Goal: Navigation & Orientation: Find specific page/section

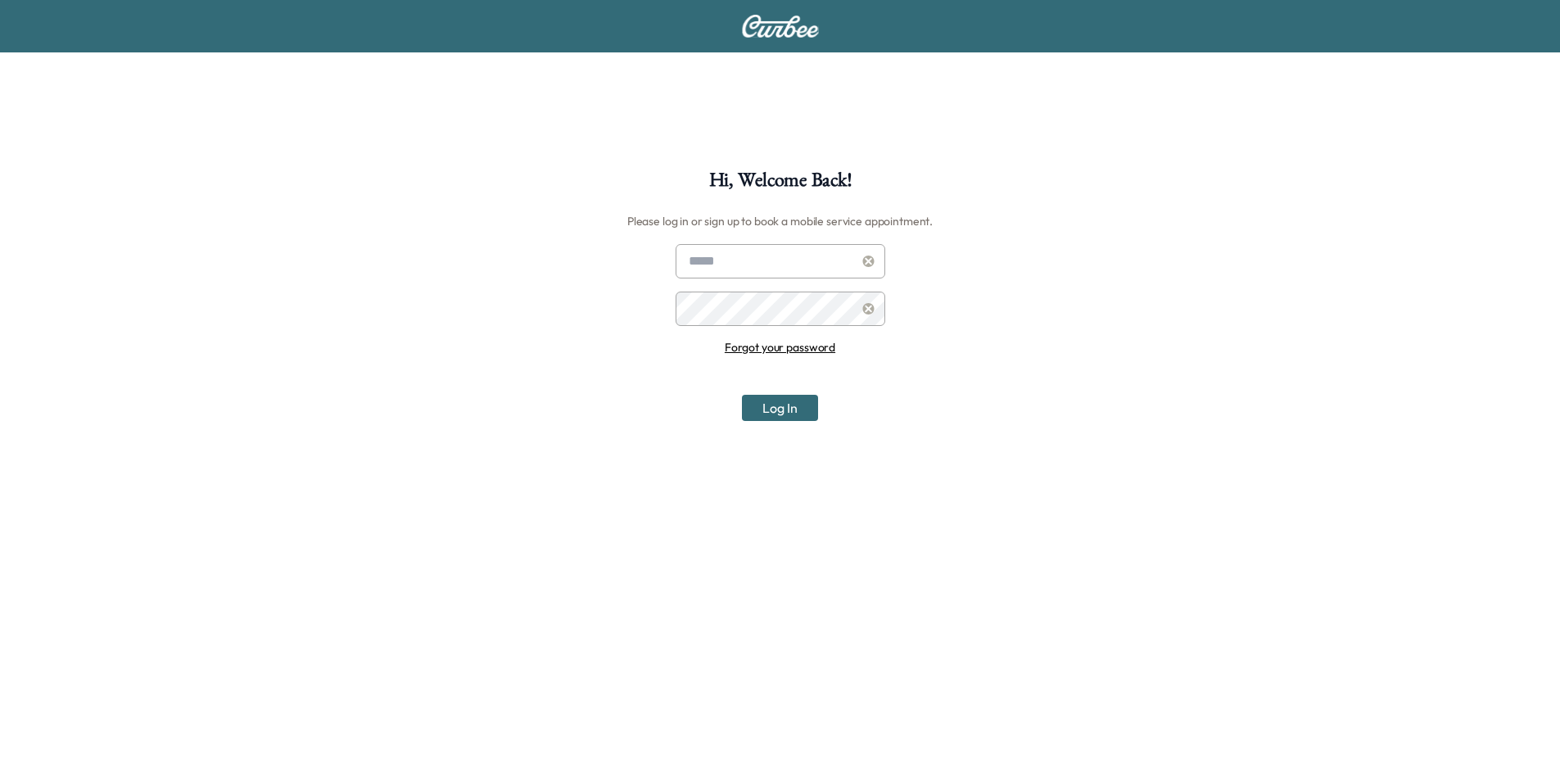
type input "**********"
drag, startPoint x: 771, startPoint y: 410, endPoint x: 801, endPoint y: 378, distance: 44.6
click at [774, 410] on button "Log In" at bounding box center [780, 408] width 76 height 26
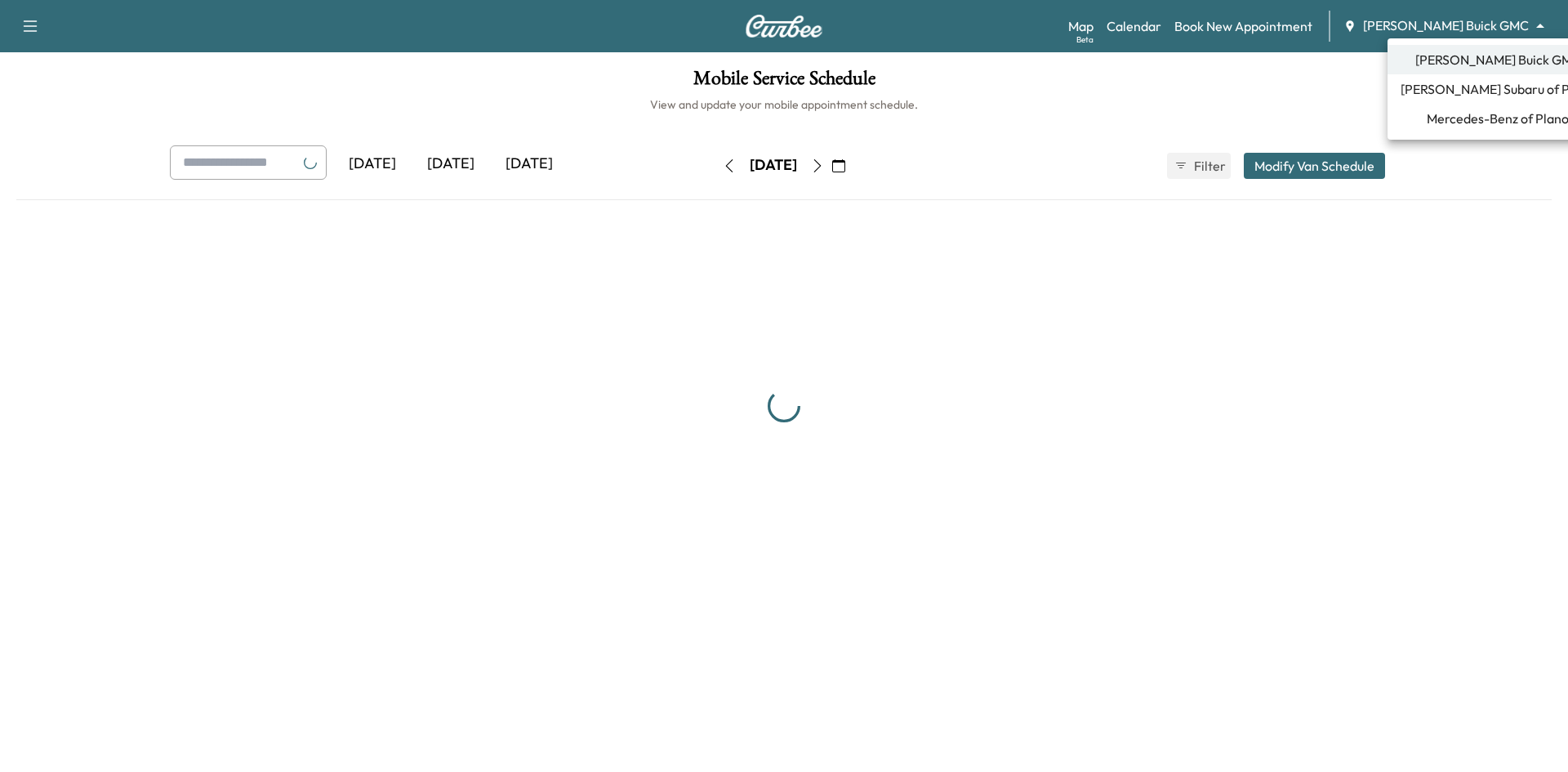
click at [1437, 31] on body "Support Log Out Map Beta Calendar Book New Appointment [PERSON_NAME] Buick GMC …" at bounding box center [784, 386] width 1568 height 772
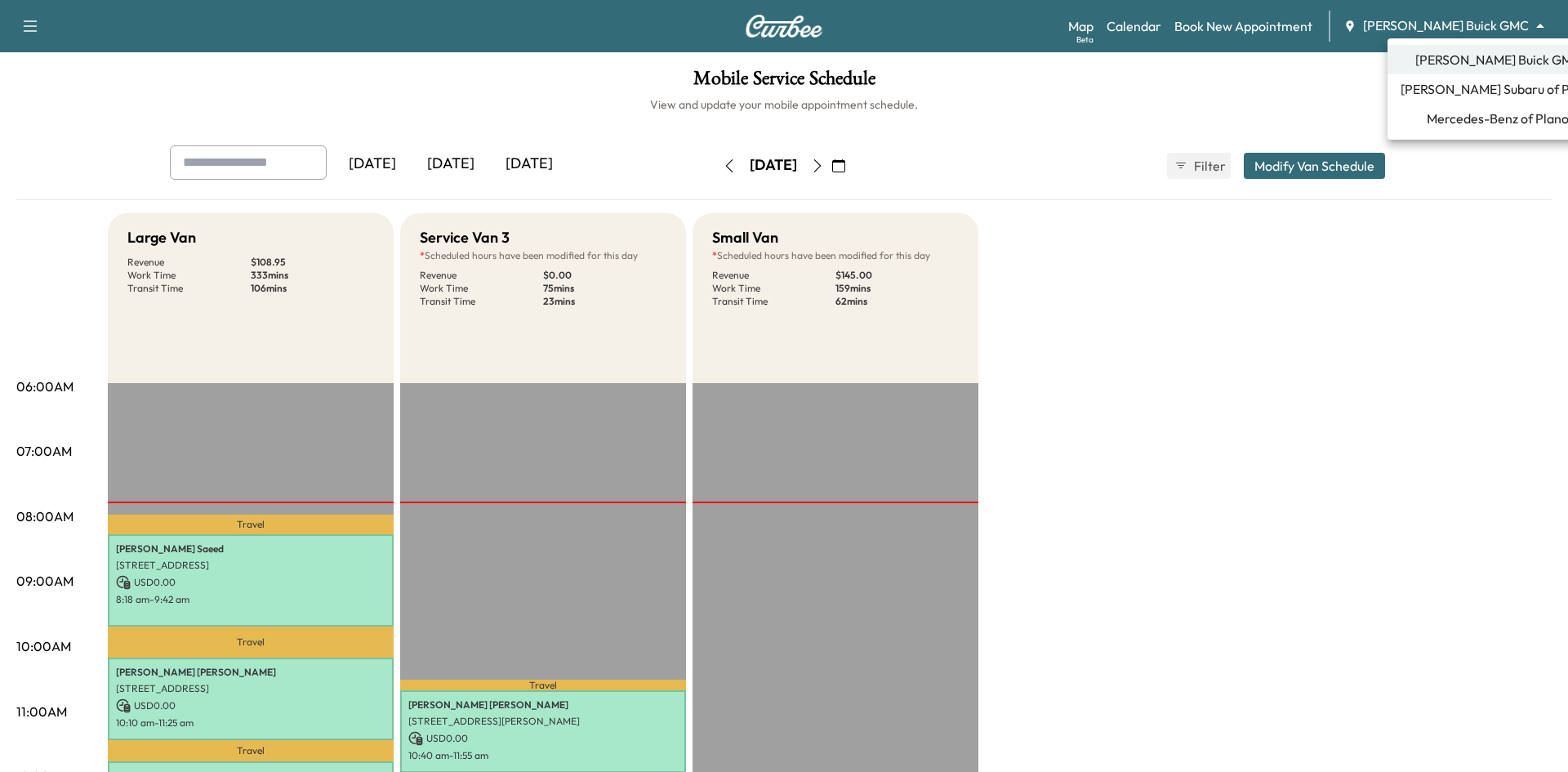
click at [1463, 119] on span "Mercedes-Benz of Plano" at bounding box center [1497, 119] width 143 height 20
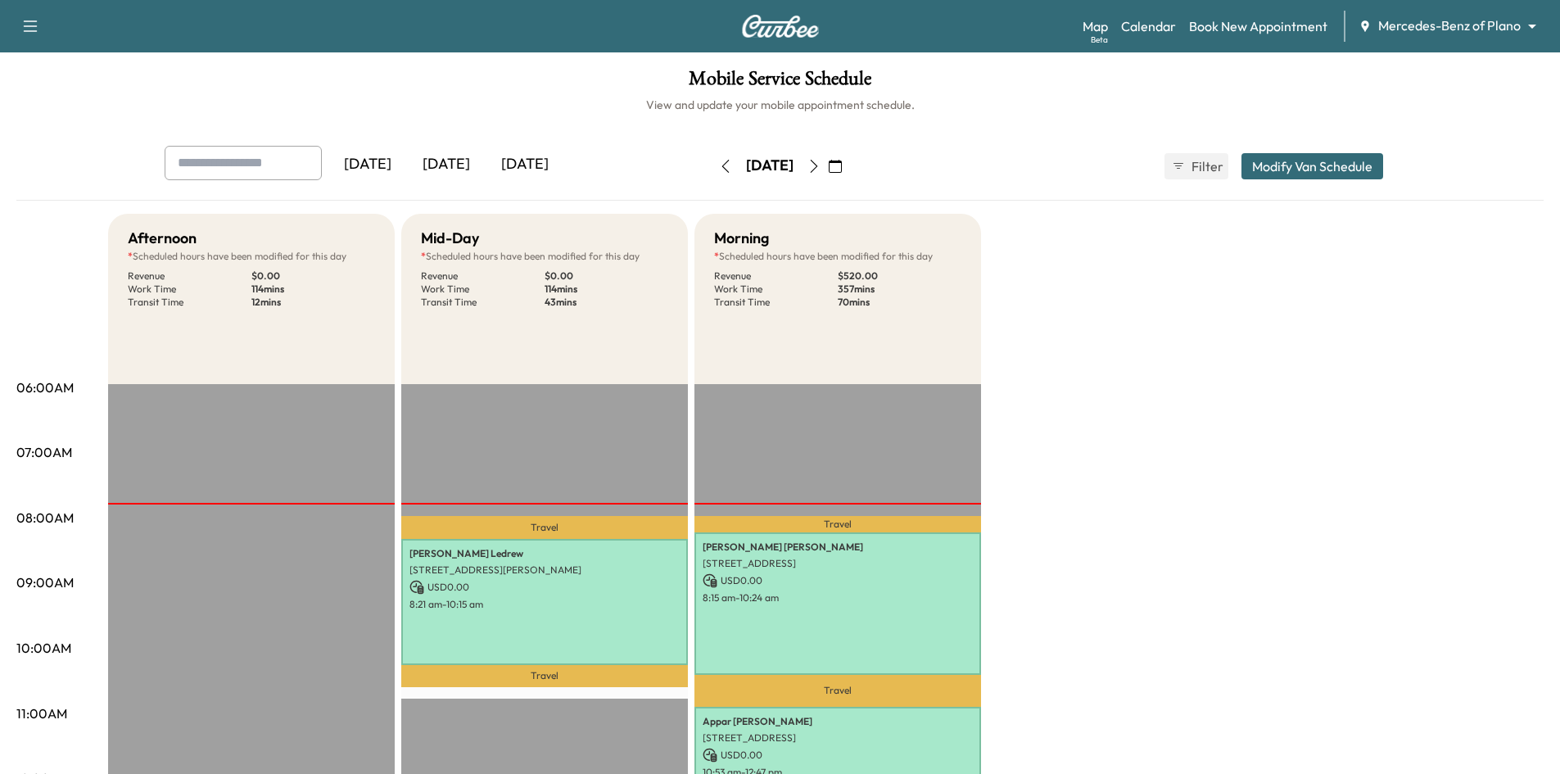
click at [448, 158] on div "[DATE]" at bounding box center [446, 165] width 79 height 38
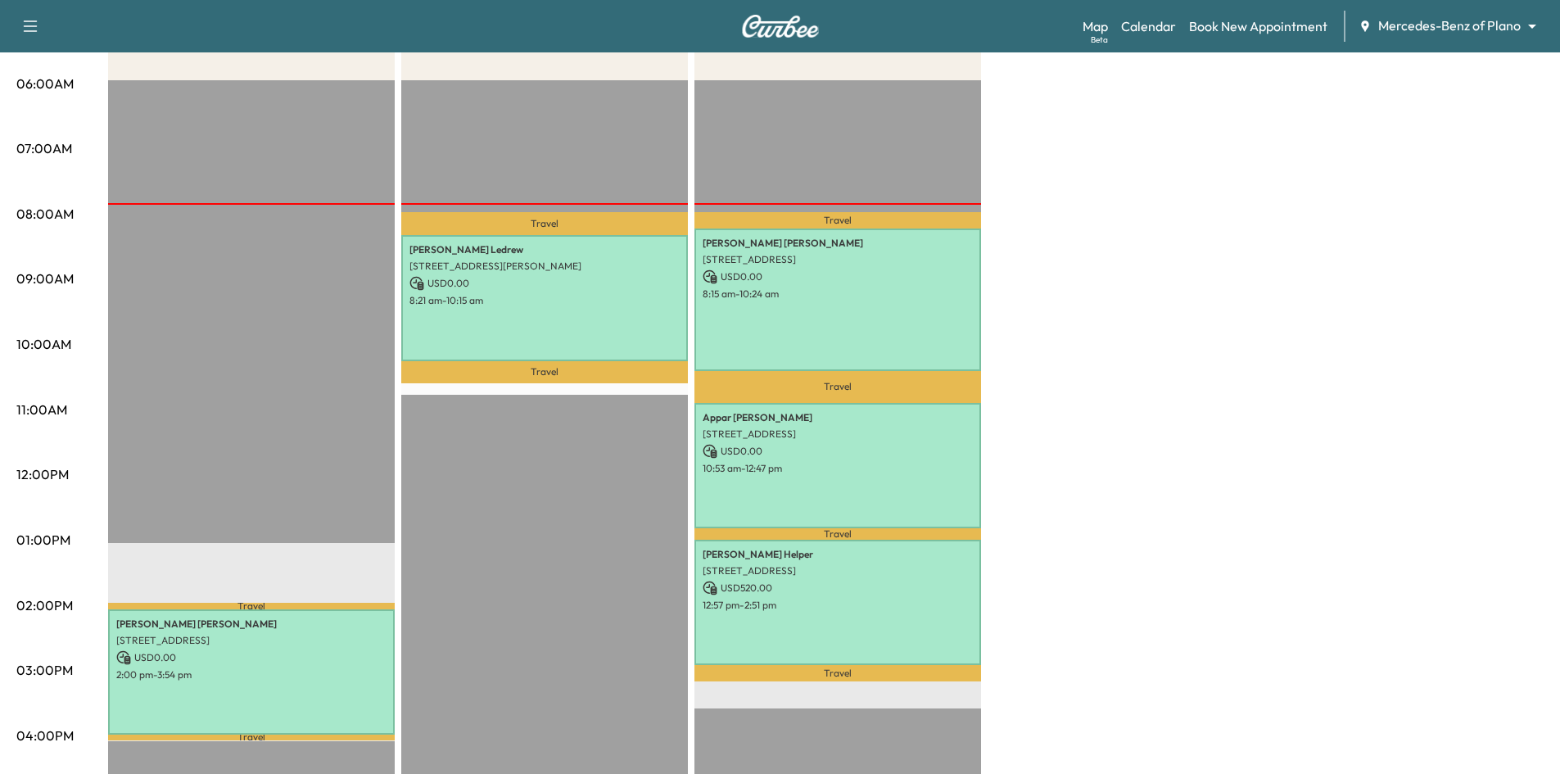
scroll to position [410, 0]
